Goal: Find specific page/section: Locate a particular part of the current website

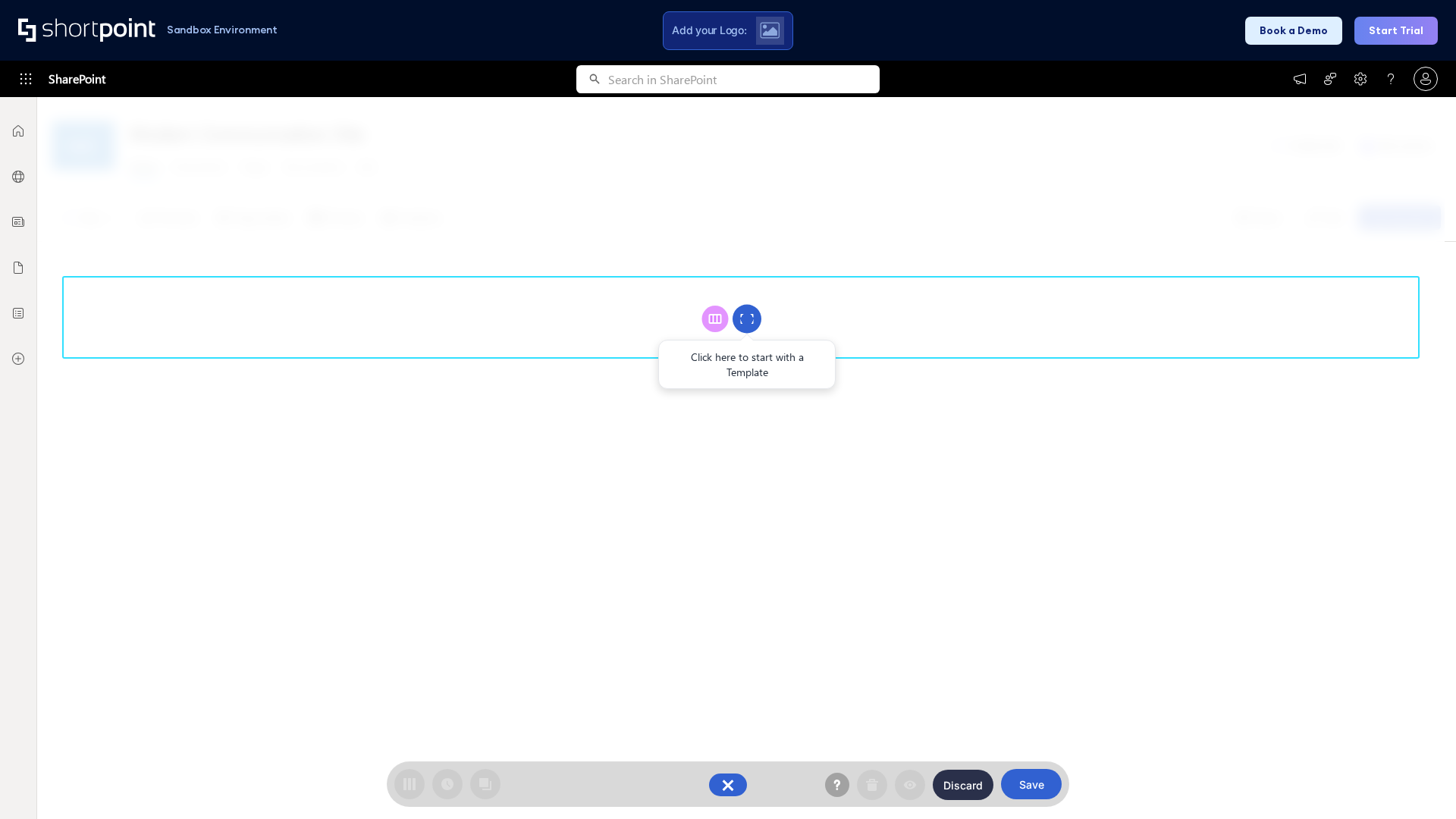
click at [746, 318] on circle at bounding box center [746, 319] width 28 height 28
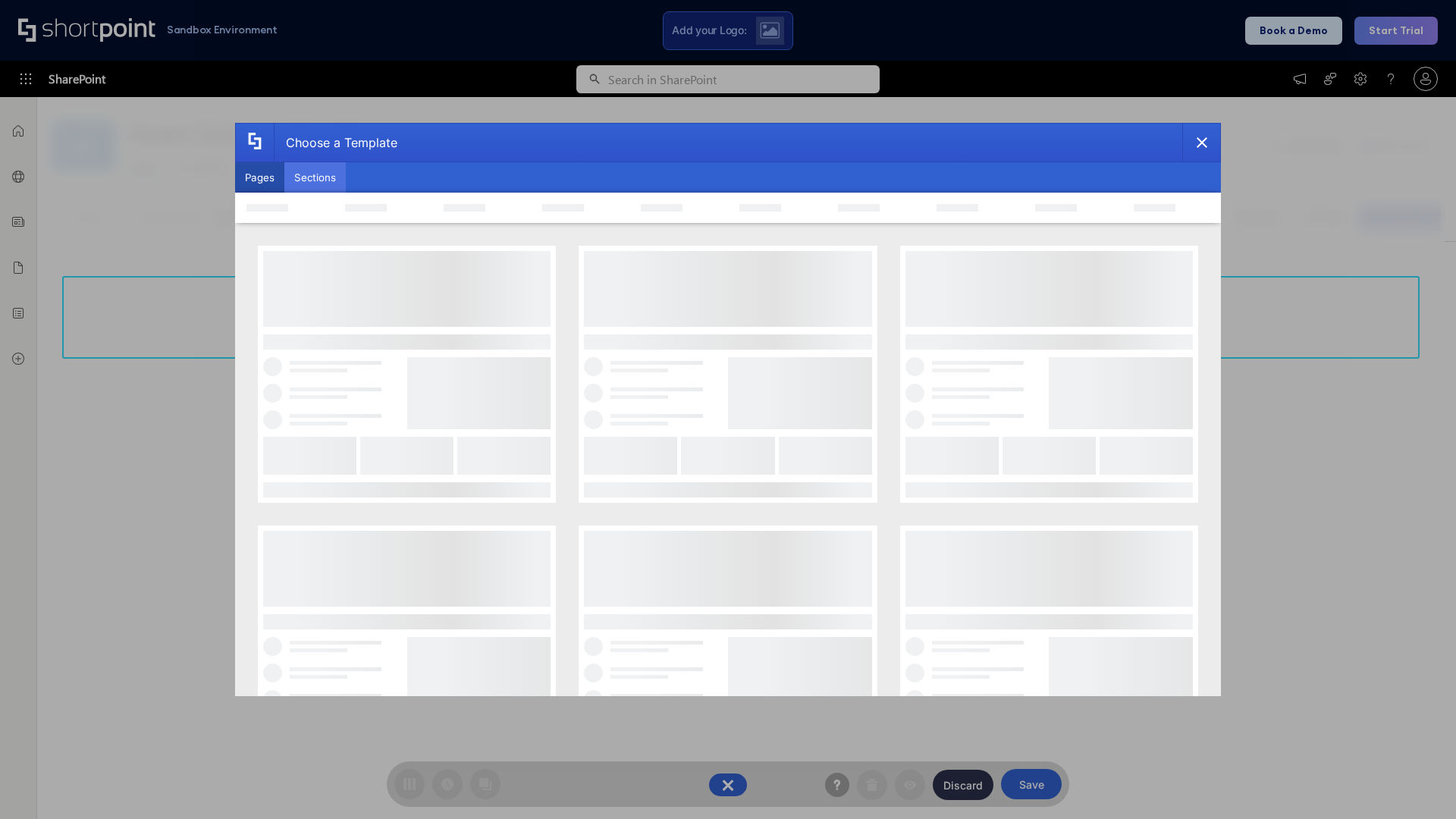
click at [314, 177] on button "Sections" at bounding box center [314, 177] width 61 height 30
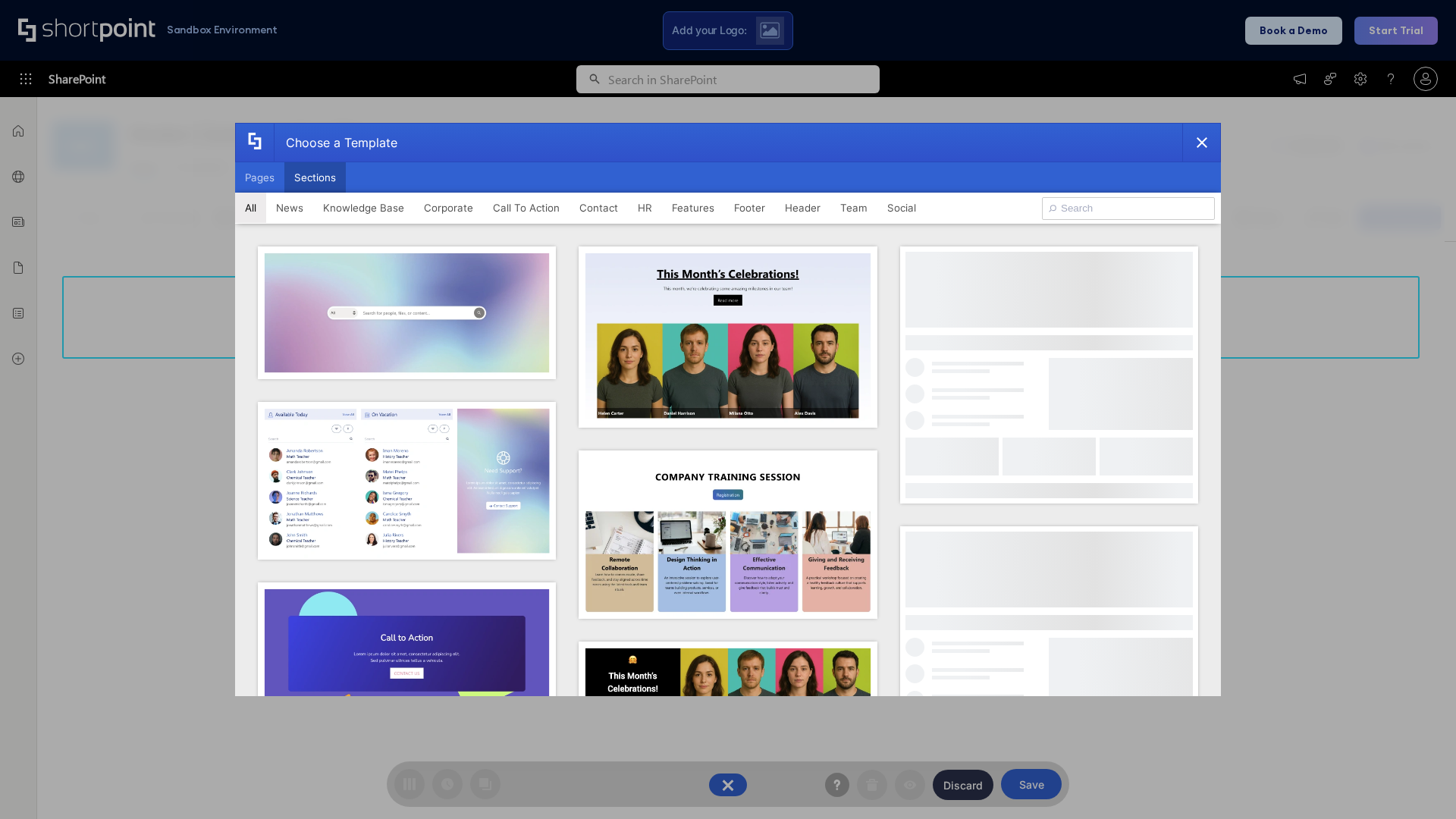
type input "Company Policy"
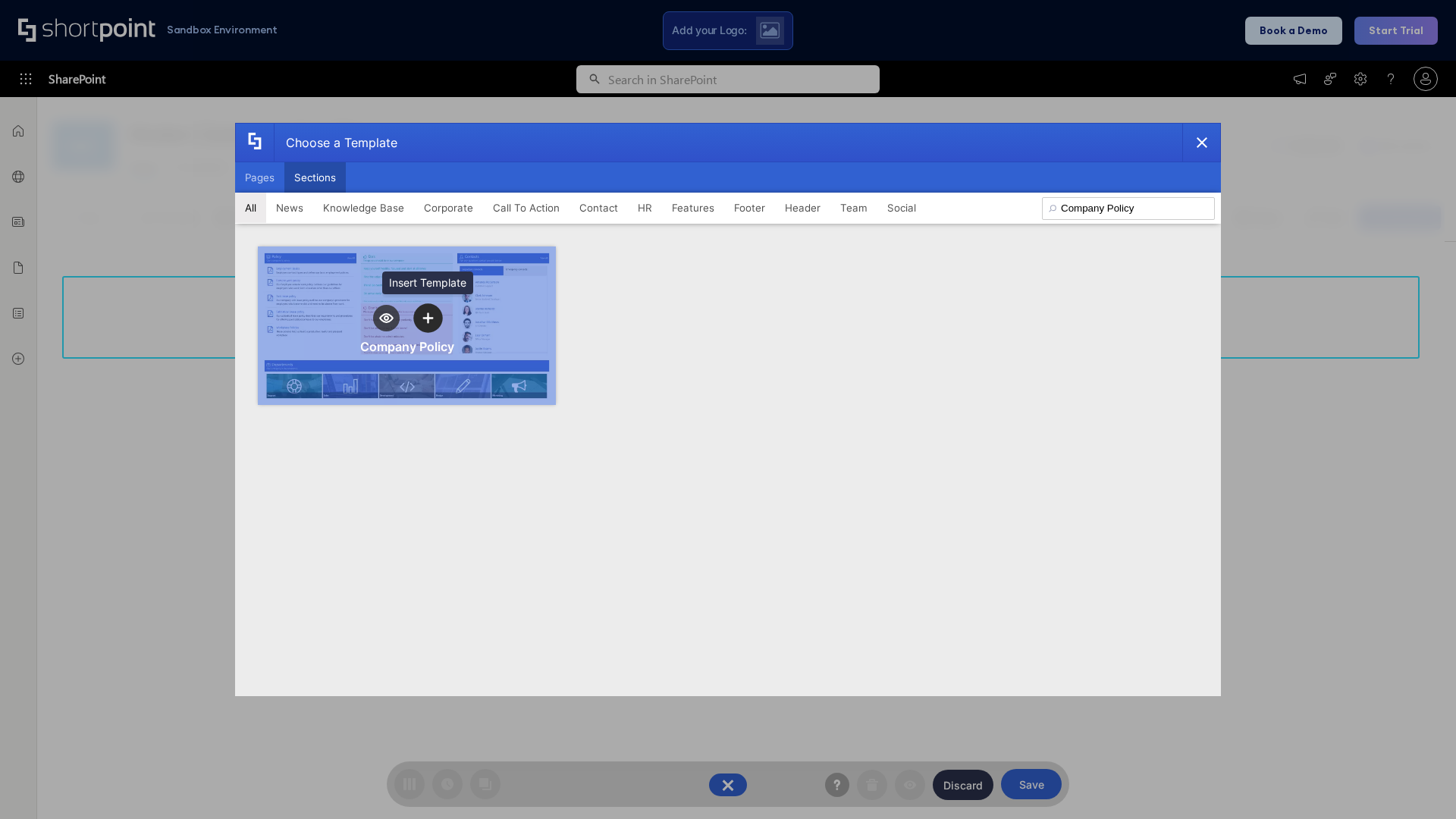
click at [428, 318] on icon "template selector" at bounding box center [427, 318] width 11 height 11
